Goal: Task Accomplishment & Management: Manage account settings

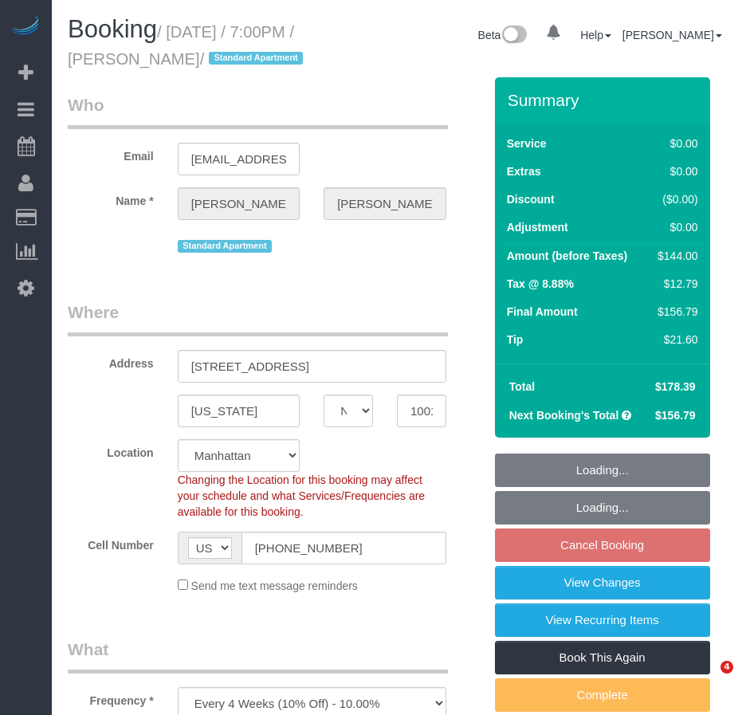
select select "NY"
select select "string:stripe-pm_1Pxy4y4VGloSiKo7MsM83P5T"
select select "1"
select select "spot2"
select select "number:89"
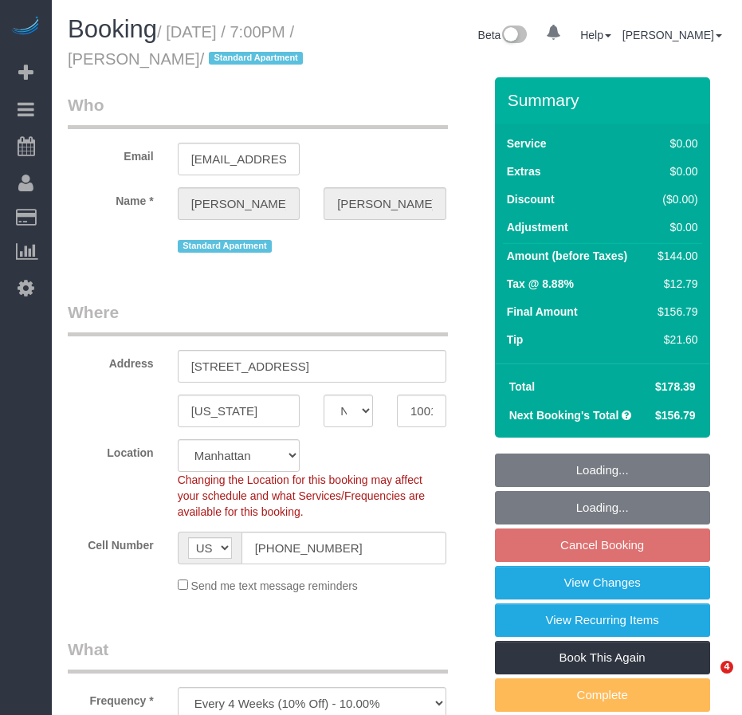
select select "number:90"
select select "number:15"
select select "number:5"
select select "object:986"
select select "1"
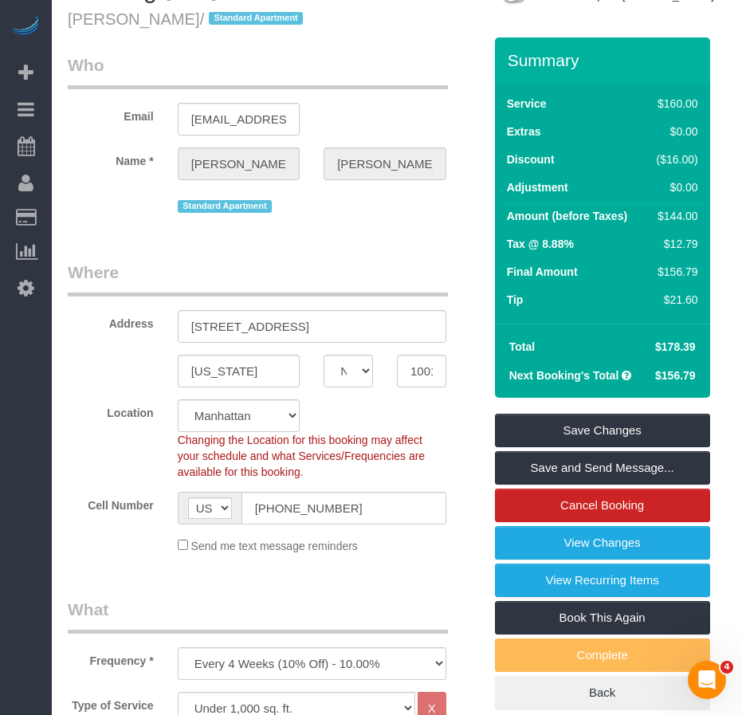
scroll to position [13, 0]
